Goal: Navigation & Orientation: Find specific page/section

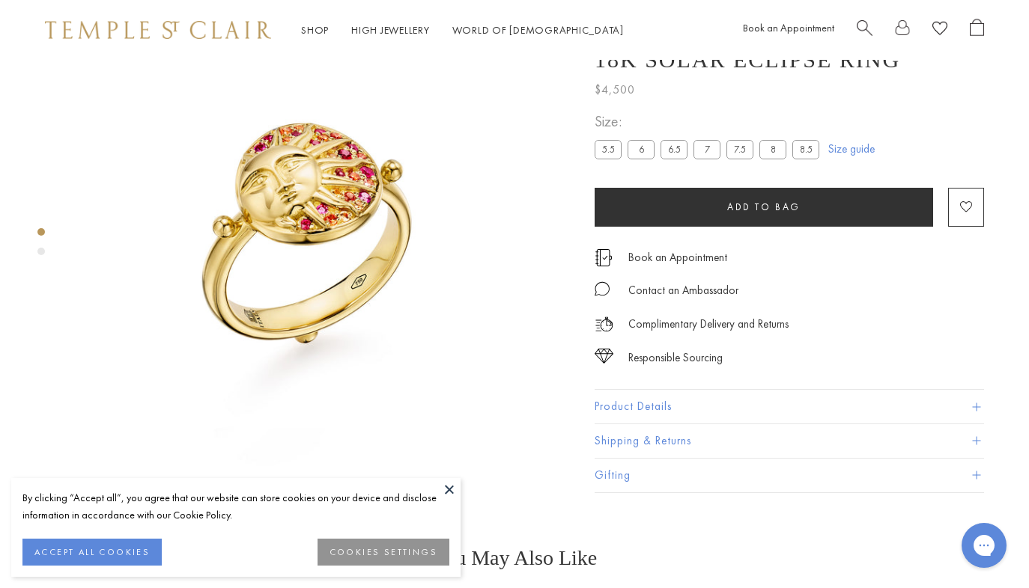
click at [445, 487] on button at bounding box center [449, 489] width 22 height 22
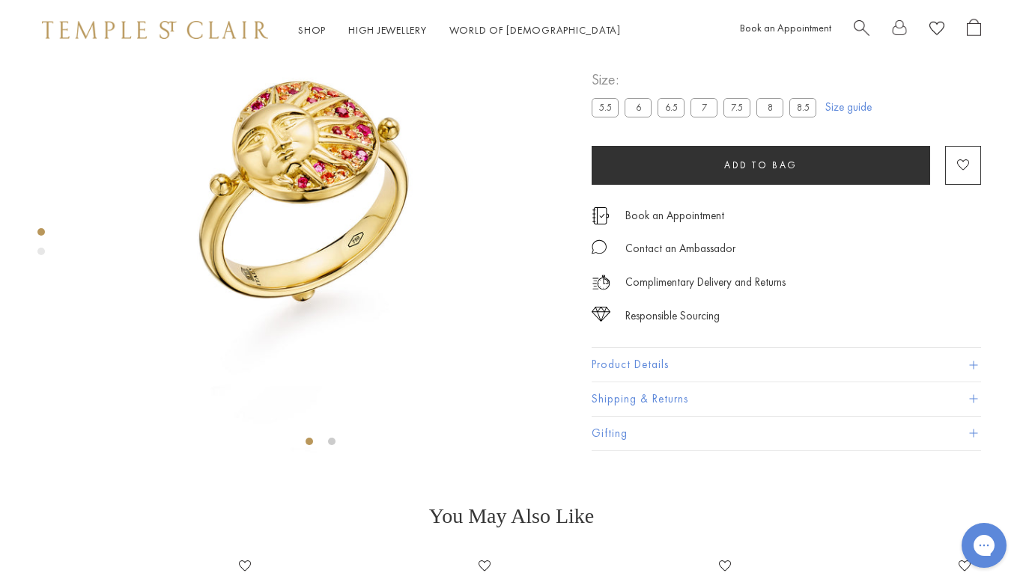
scroll to position [174, 3]
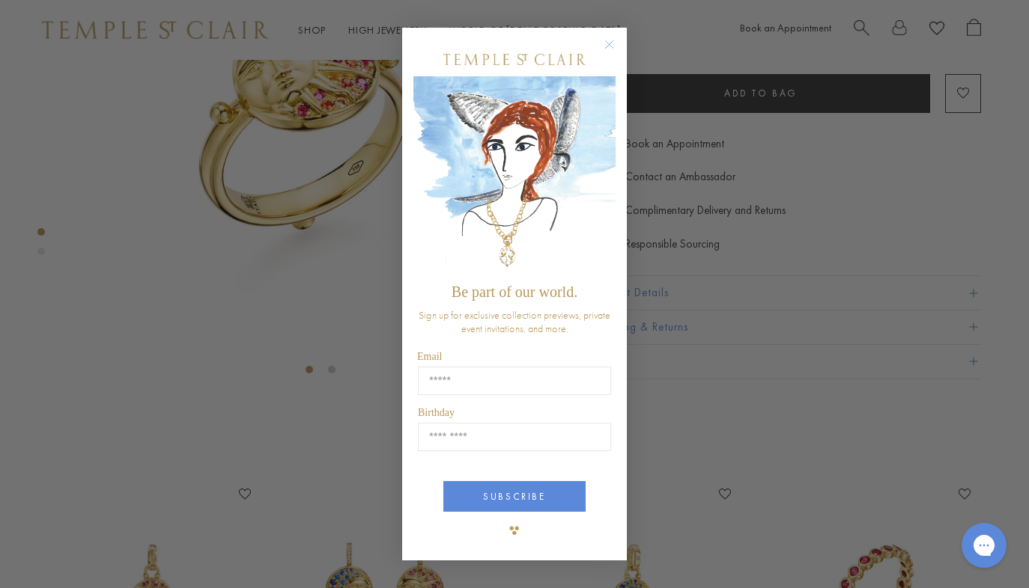
click at [610, 45] on circle "Close dialog" at bounding box center [609, 45] width 18 height 18
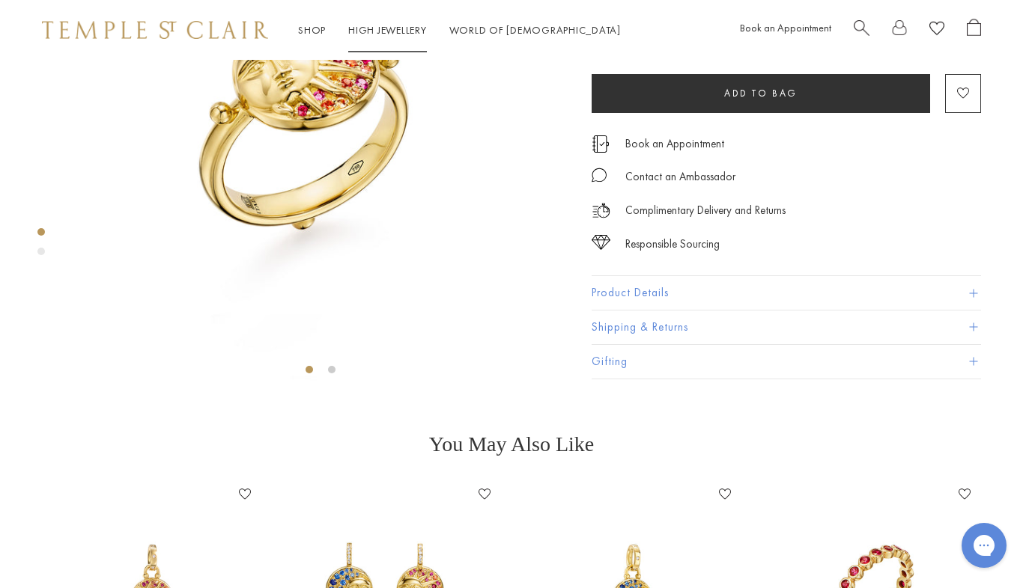
click at [391, 29] on link "High Jewellery High Jewellery" at bounding box center [387, 29] width 79 height 13
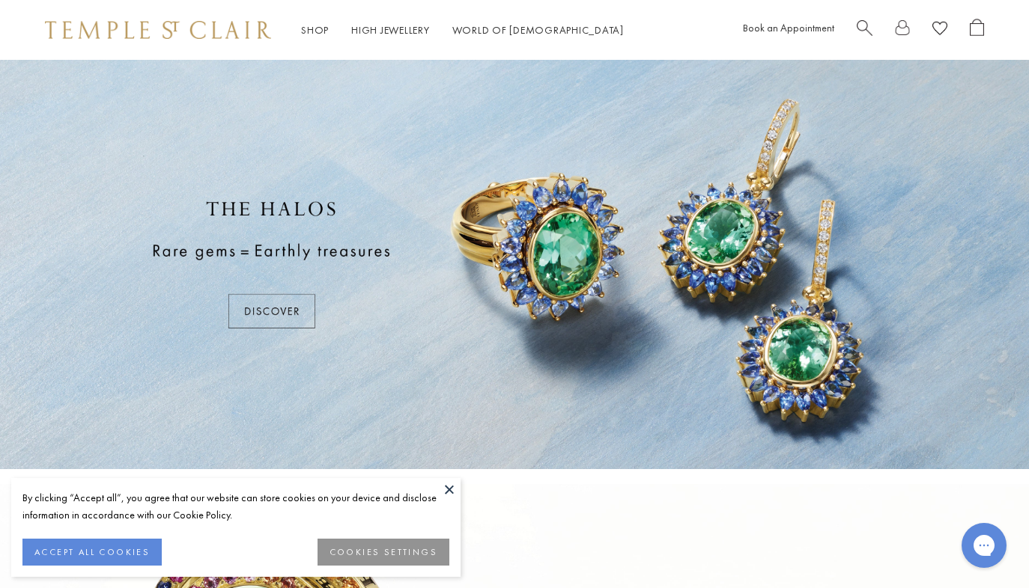
click at [451, 490] on button at bounding box center [449, 489] width 22 height 22
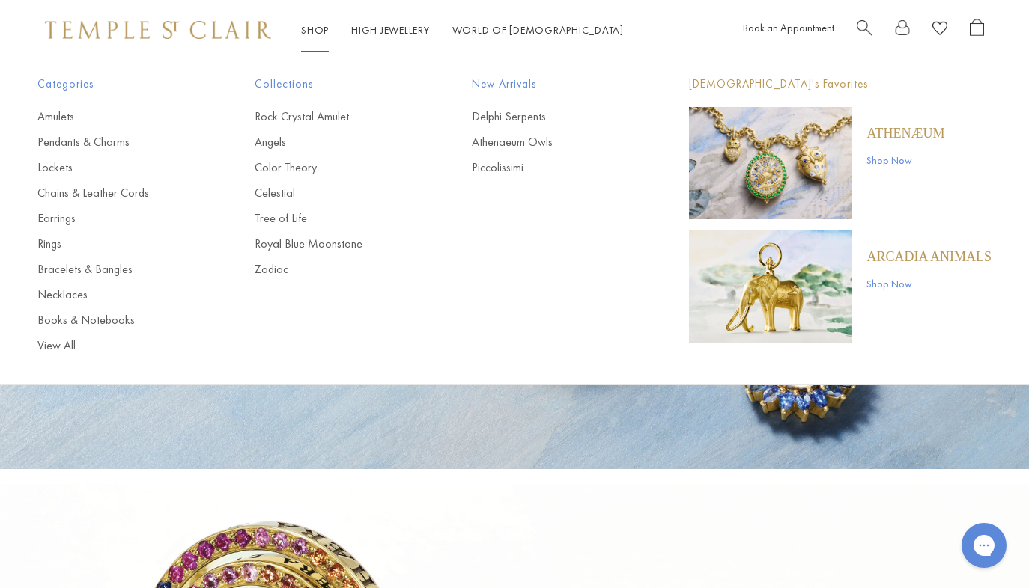
click at [311, 28] on link "Shop Shop" at bounding box center [315, 29] width 28 height 13
click at [44, 246] on link "Rings" at bounding box center [115, 244] width 157 height 16
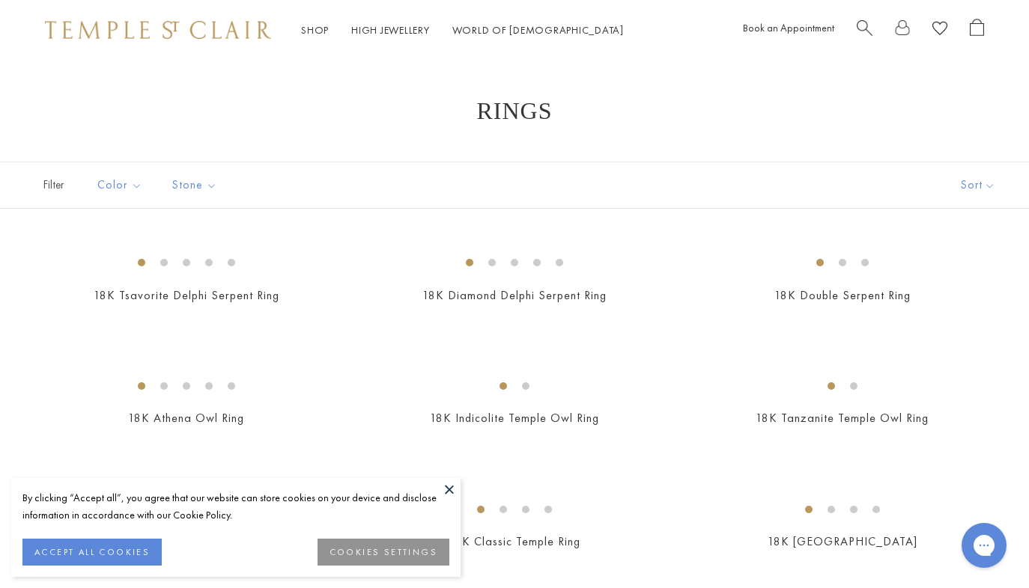
click at [449, 487] on button at bounding box center [449, 489] width 22 height 22
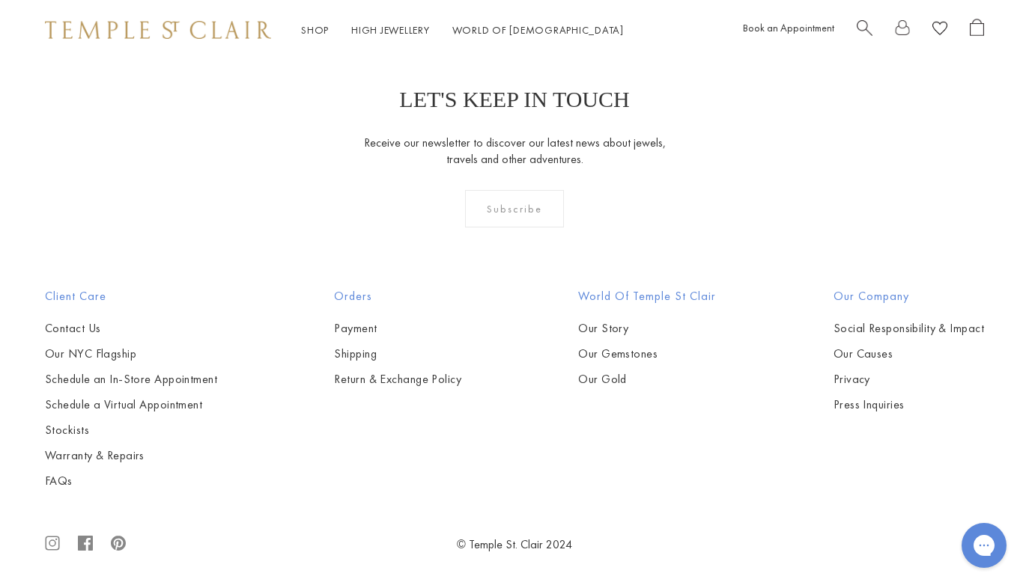
scroll to position [3249, 0]
